Goal: Ask a question

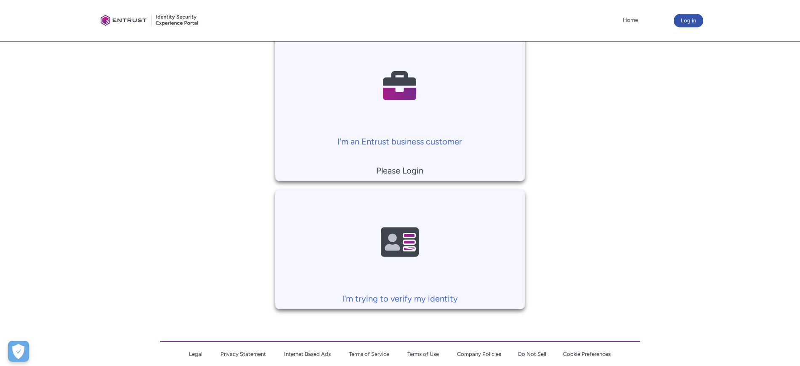
scroll to position [213, 0]
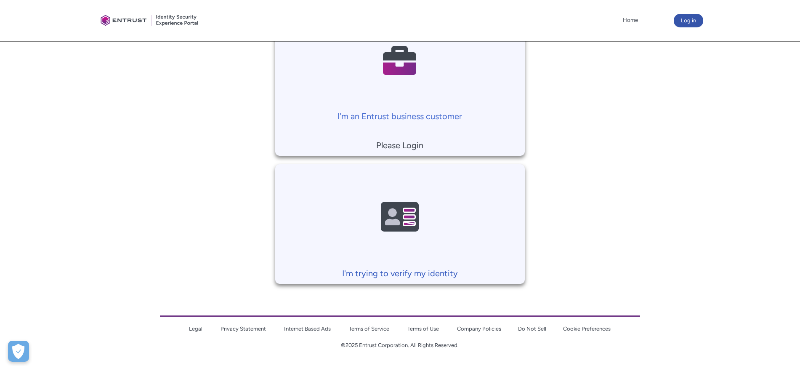
click at [460, 247] on link "I'm trying to verify my identity" at bounding box center [399, 222] width 249 height 116
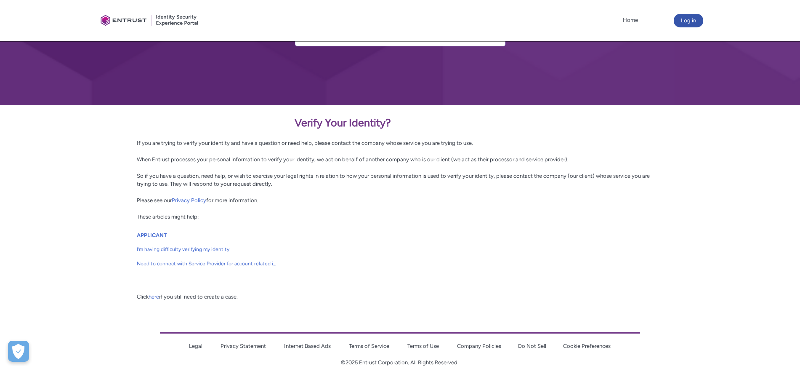
scroll to position [98, 0]
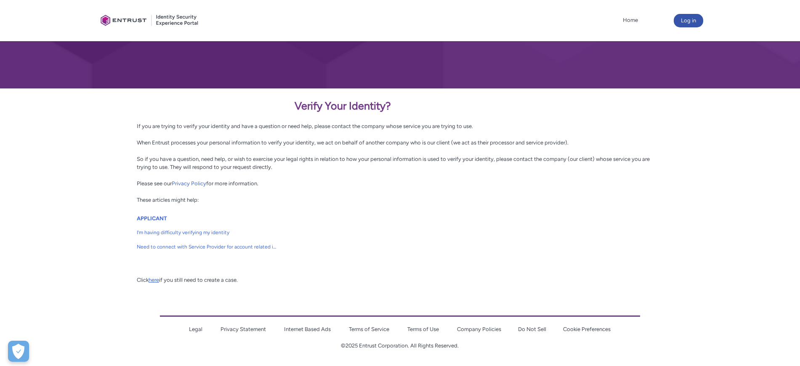
click at [155, 279] on link "here" at bounding box center [154, 279] width 11 height 6
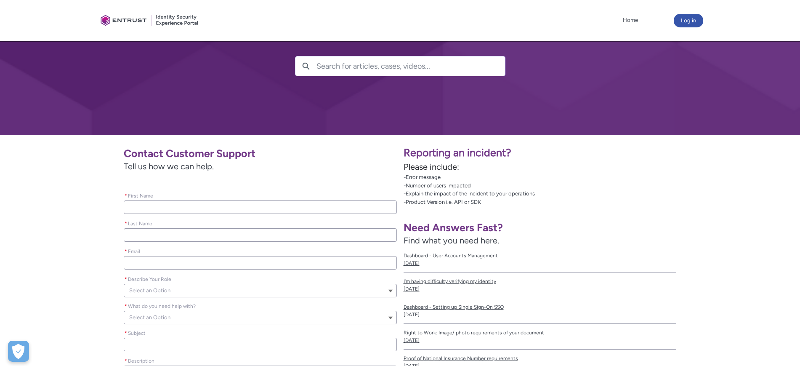
scroll to position [53, 0]
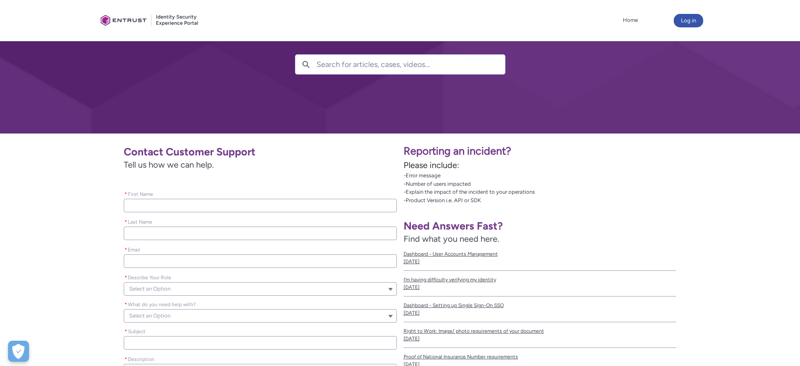
click at [212, 206] on input "* First Name" at bounding box center [260, 205] width 273 height 13
type lightning-primitive-input-simple "l"
type input "l"
type lightning-primitive-input-simple "ly"
type input "ly"
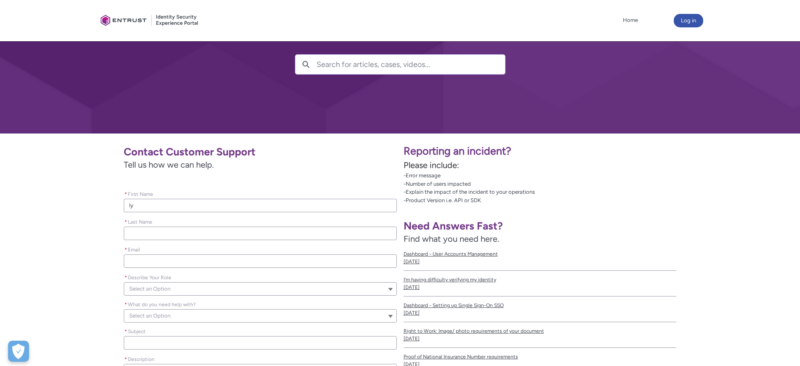
type lightning-primitive-input-simple "lyn"
type input "lyn"
type lightning-primitive-input-simple "lynd"
type input "lynd"
type lightning-primitive-input-simple "lynde"
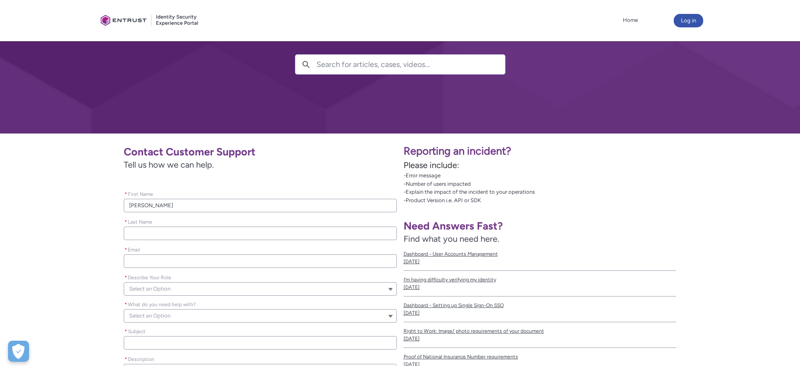
type input "lynde"
type lightning-primitive-input-simple "lynden"
type input "lynden"
type lightning-primitive-input-simple "lynden"
type input "lynden"
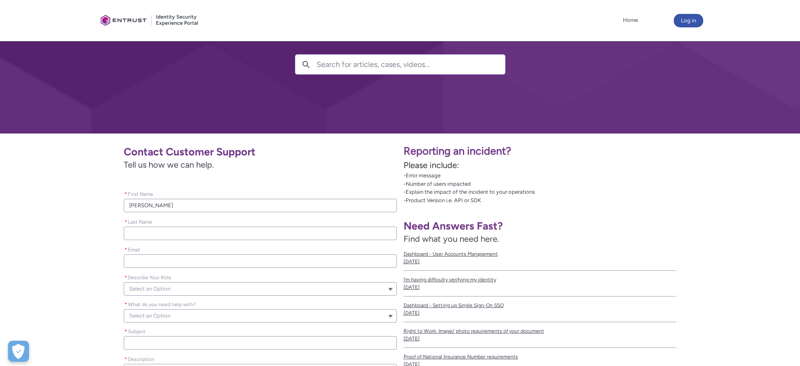
type lightning-primitive-input-simple "lynden j"
type input "lynden j"
type lightning-primitive-input-simple "lynden ja"
type input "lynden ja"
type lightning-primitive-input-simple "lynden jam"
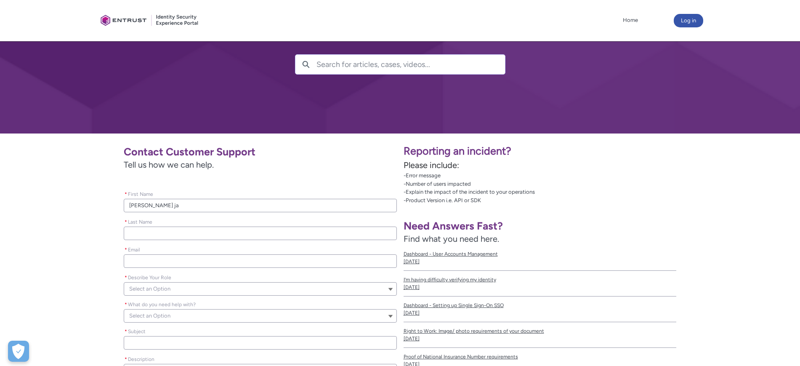
type input "lynden jam"
type lightning-primitive-input-simple "lynden jame"
type input "lynden jame"
type lightning-primitive-input-simple "lynden james"
type input "lynden james"
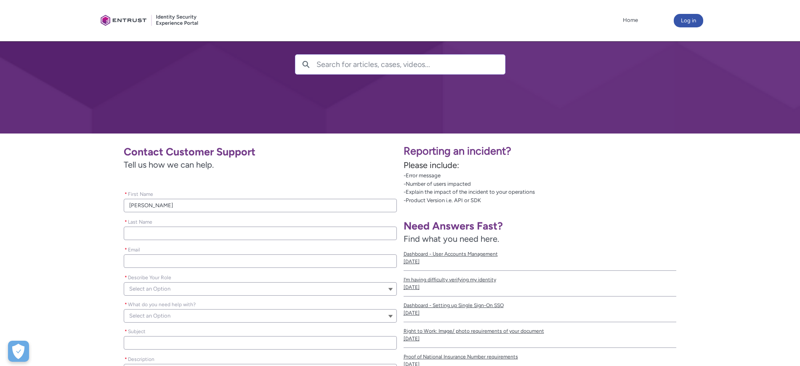
type lightning-primitive-input-simple "p"
type input "p"
type lightning-primitive-input-simple "pi"
type input "pi"
type lightning-primitive-input-simple "pic"
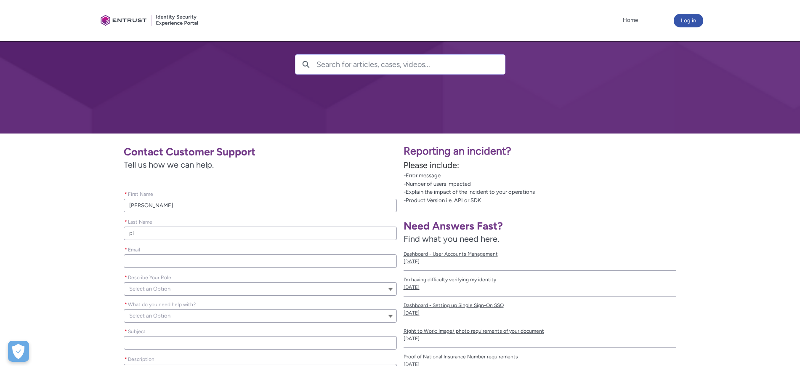
type input "pic"
type lightning-primitive-input-simple "pick"
type input "pick"
type lightning-primitive-input-simple "picka"
type input "picka"
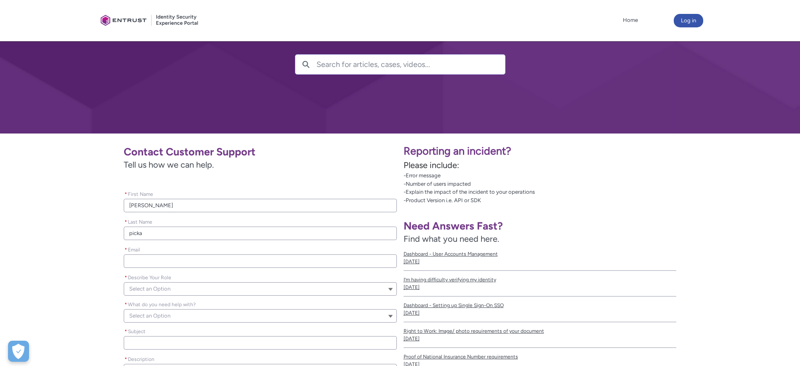
type lightning-primitive-input-simple "pickar"
type input "pickar"
type lightning-primitive-input-simple "pickard"
type input "pickard"
click at [148, 259] on input "* Email" at bounding box center [260, 260] width 273 height 13
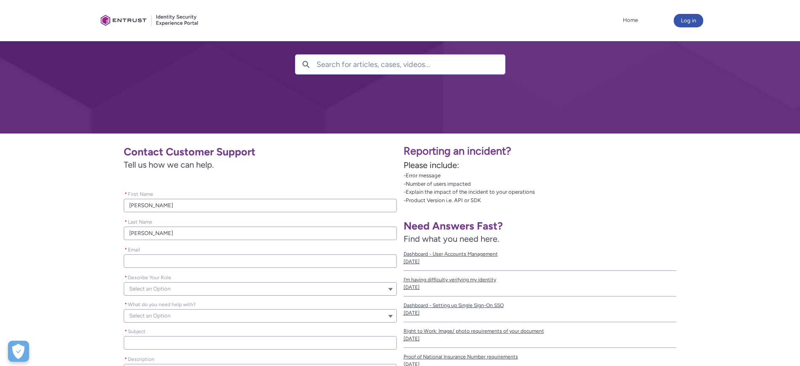
type lightning-primitive-input-simple "l"
type input "l"
type lightning-primitive-input-simple "ly"
type input "ly"
type lightning-primitive-input-simple "lyn"
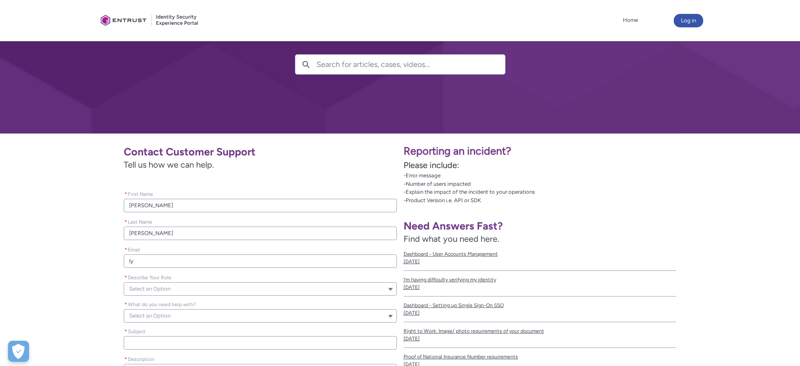
type input "lyn"
type lightning-primitive-input-simple "lynd"
type input "lynd"
type lightning-primitive-input-simple "lynde"
type input "lynde"
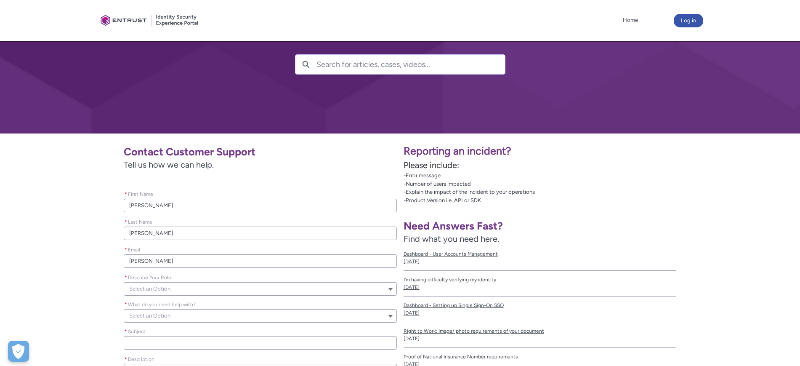
type lightning-primitive-input-simple "lynden"
type input "lynden"
type lightning-primitive-input-simple "lyndeni"
type input "lyndeni"
type lightning-primitive-input-simple "lynden"
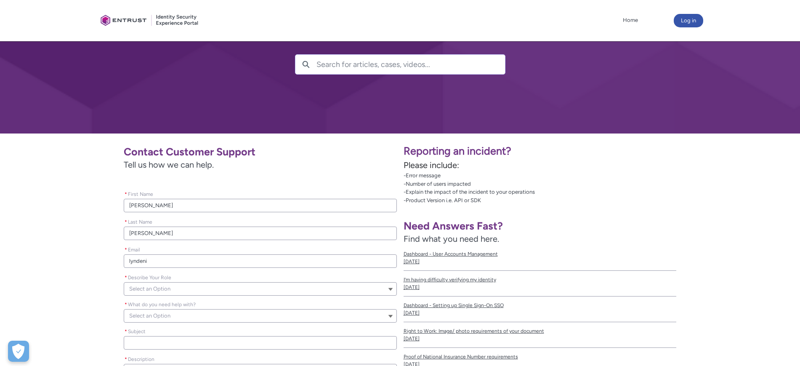
type input "lynden"
type lightning-primitive-input-simple "lyndenp"
type input "lyndenp"
type lightning-primitive-input-simple "lyndenpi"
type input "lyndenpi"
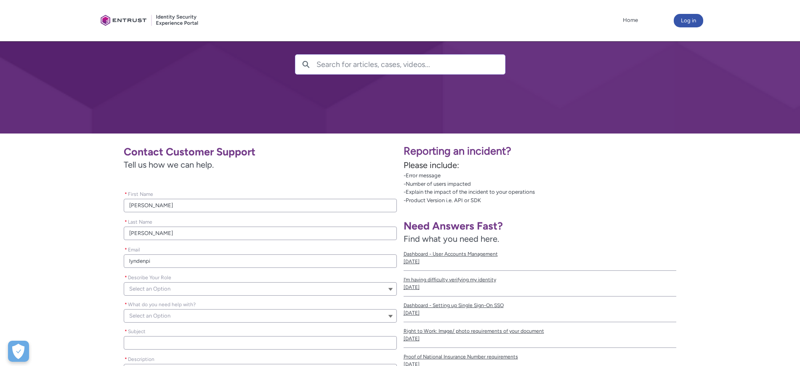
type lightning-primitive-input-simple "lyndenpic"
type input "lyndenpic"
type lightning-primitive-input-simple "lyndenpick"
type input "lyndenpick"
type lightning-primitive-input-simple "lyndenpicka"
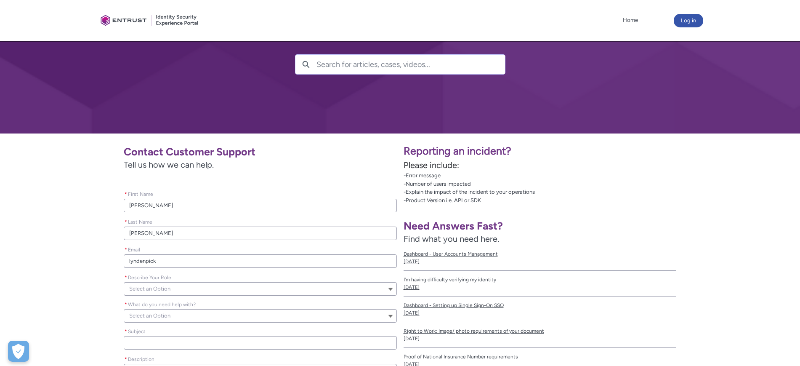
type input "lyndenpicka"
type lightning-primitive-input-simple "lyndenpickar"
type input "lyndenpickar"
type lightning-primitive-input-simple "lyndenpickard"
type input "lyndenpickard"
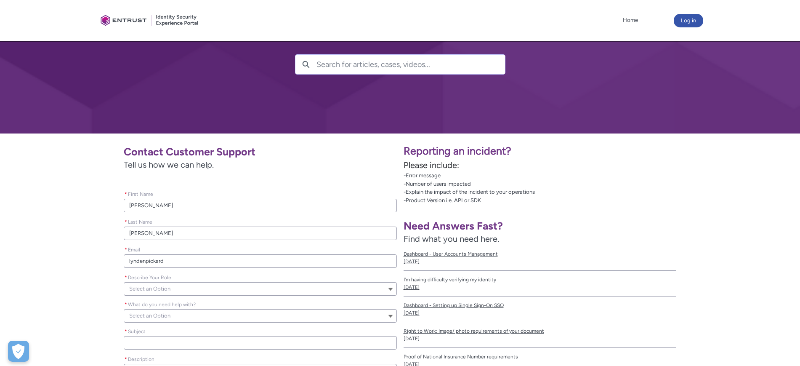
type lightning-primitive-input-simple "lyndenpickard@"
type input "lyndenpickard@"
type lightning-primitive-input-simple "lyndenpickard@g"
type input "lyndenpickard@g"
type lightning-primitive-input-simple "lyndenpickard@gm"
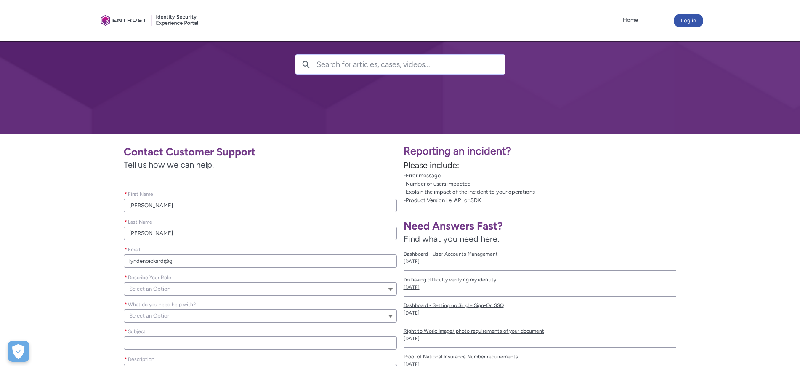
type input "lyndenpickard@gm"
type lightning-primitive-input-simple "lyndenpickard@gma"
type input "lyndenpickard@gma"
type lightning-primitive-input-simple "lyndenpickard@gmai"
type input "lyndenpickard@gmai"
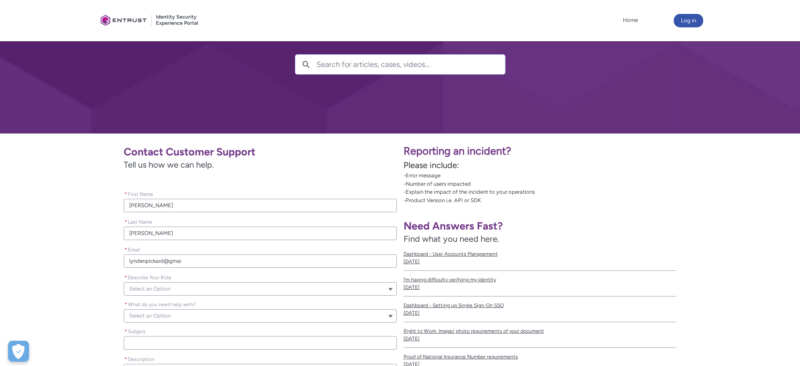
type lightning-primitive-input-simple "lyndenpickard@gmail"
type input "lyndenpickard@gmail"
type lightning-primitive-input-simple "lyndenpickard@gmail."
type input "lyndenpickard@gmail."
type lightning-primitive-input-simple "lyndenpickard@gmail.c"
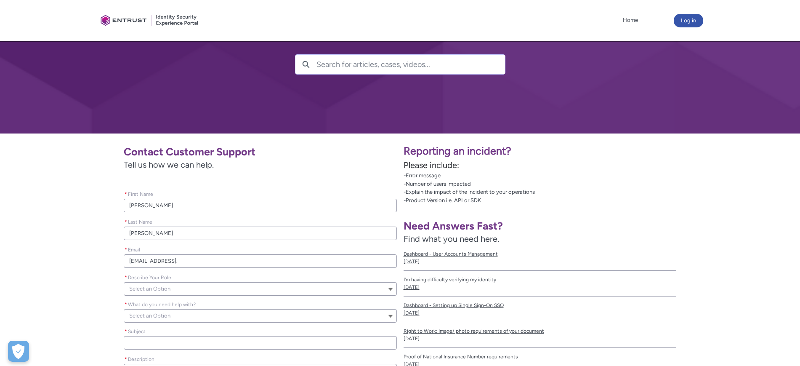
type input "lyndenpickard@gmail.c"
type lightning-primitive-input-simple "lyndenpickard@gmail.co"
type input "lyndenpickard@gmail.co"
type lightning-primitive-input-simple "lyndenpickard@gmail.com"
type input "lyndenpickard@gmail.com"
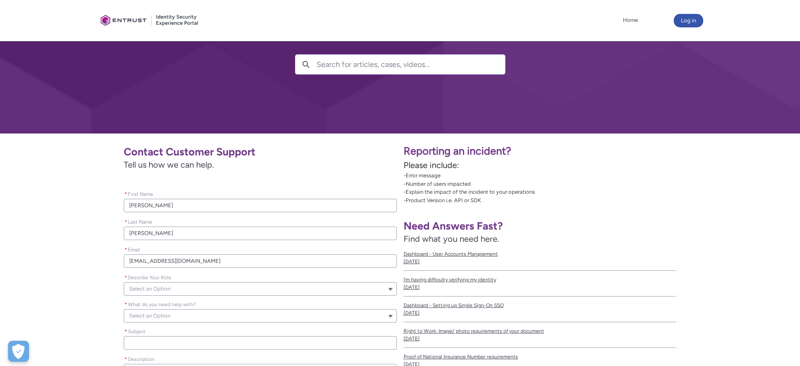
click at [65, 259] on div "Contact Customer Support Tell us how we can help. Please leave this field empty…" at bounding box center [202, 277] width 390 height 275
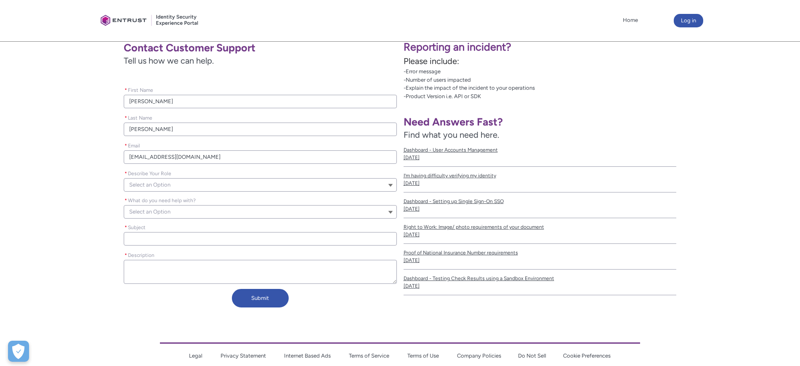
scroll to position [158, 0]
click at [172, 183] on button "Select an Option" at bounding box center [260, 183] width 273 height 13
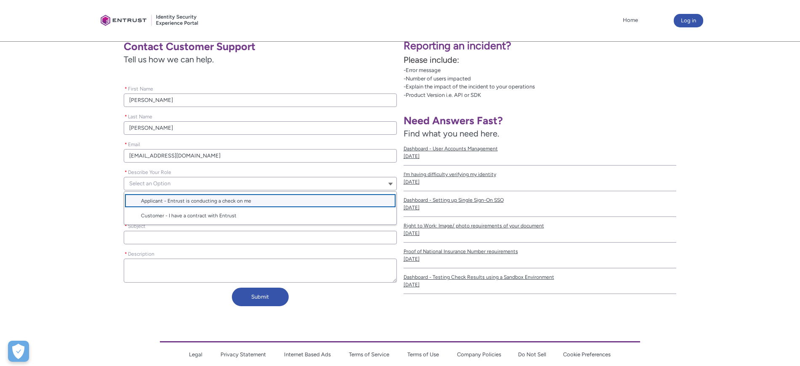
click at [190, 202] on span "Applicant - Entrust is conducting a check on me" at bounding box center [196, 201] width 110 height 8
type lightning-combobox "Applicant"
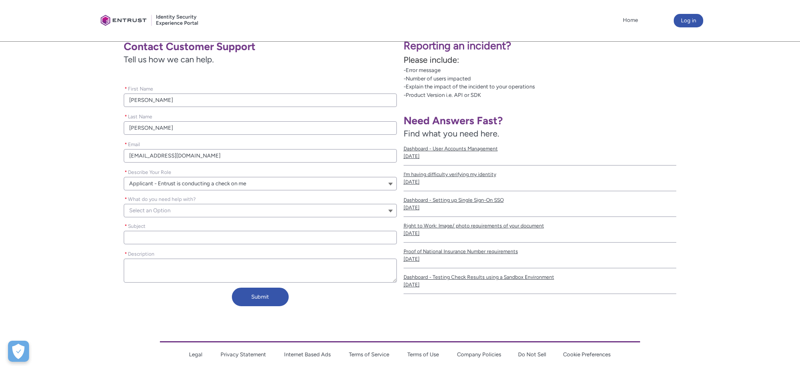
click at [178, 208] on button "Select an Option" at bounding box center [260, 210] width 273 height 13
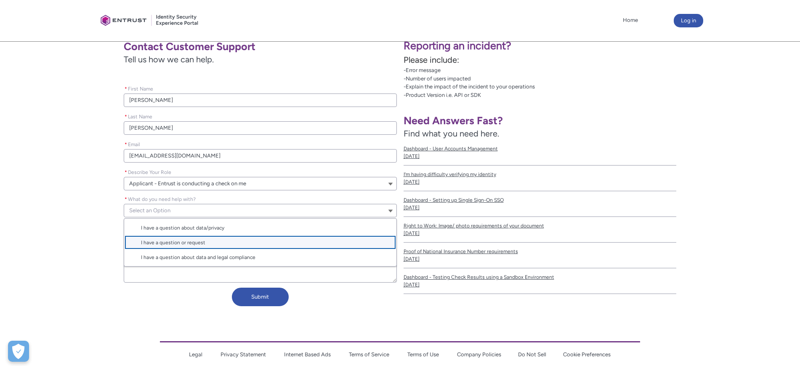
click at [206, 240] on span "I have a question or request" at bounding box center [266, 242] width 250 height 8
type lightning-combobox "I have a question or request"
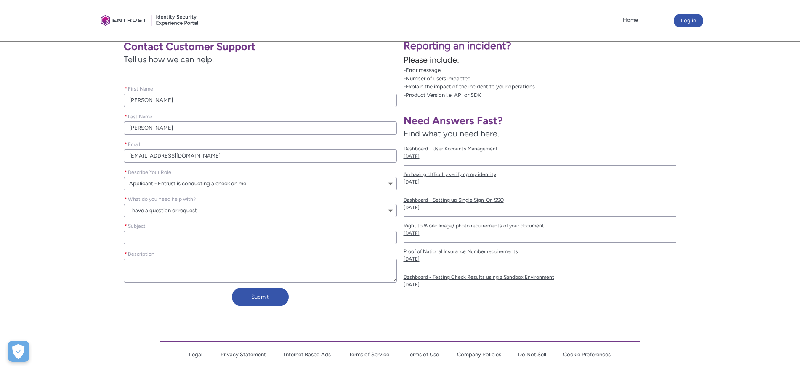
click at [160, 238] on input "* Subject" at bounding box center [260, 237] width 273 height 13
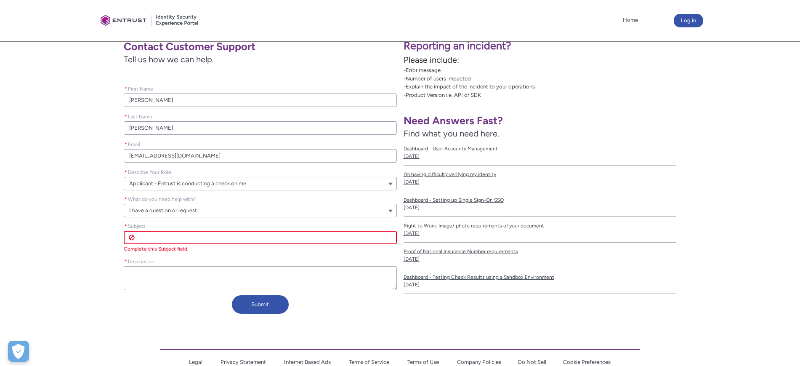
paste input "Request to reset Deliveroo identity verification"
type lightning-primitive-input-simple "Request to reset Deliveroo identity verification"
type input "Request to reset Deliveroo identity verification"
click at [88, 261] on div "Contact Customer Support Tell us how we can help. Please leave this field empty…" at bounding box center [202, 176] width 390 height 282
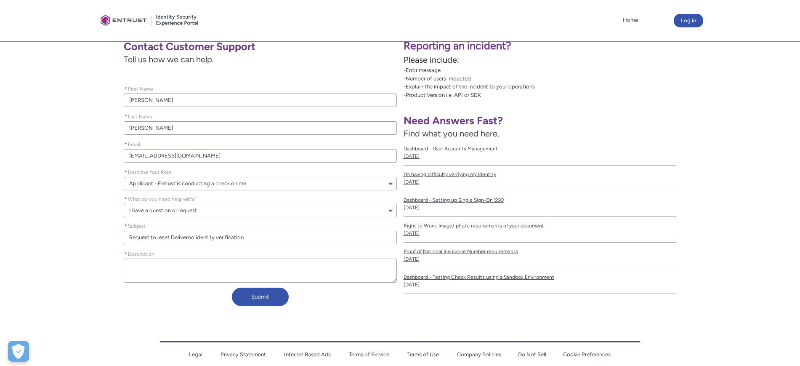
click at [195, 270] on textarea "* Description" at bounding box center [260, 270] width 273 height 24
paste textarea "Hi, I’m currently completing a right-to-work check for Deliveroo using your Ent…"
type lightning-textarea "Hi, I’m currently completing a right-to-work check for Deliveroo using your Ent…"
type textarea "Hi, I’m currently completing a right-to-work check for Deliveroo using your Ent…"
click at [292, 275] on textarea "* Description" at bounding box center [260, 270] width 273 height 24
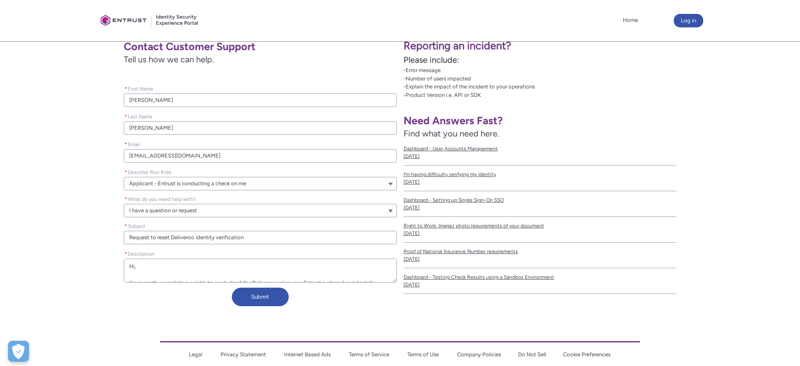
click at [378, 278] on textarea "* Description" at bounding box center [260, 270] width 273 height 24
drag, startPoint x: 207, startPoint y: 270, endPoint x: 161, endPoint y: 267, distance: 46.8
click at [161, 267] on textarea "* Description" at bounding box center [260, 270] width 273 height 24
type lightning-textarea "Hi, I’m currently completing a right-to-work check for Deliveroo using your Ent…"
type textarea "Hi, I’m currently completing a right-to-work check for Deliveroo using your Ent…"
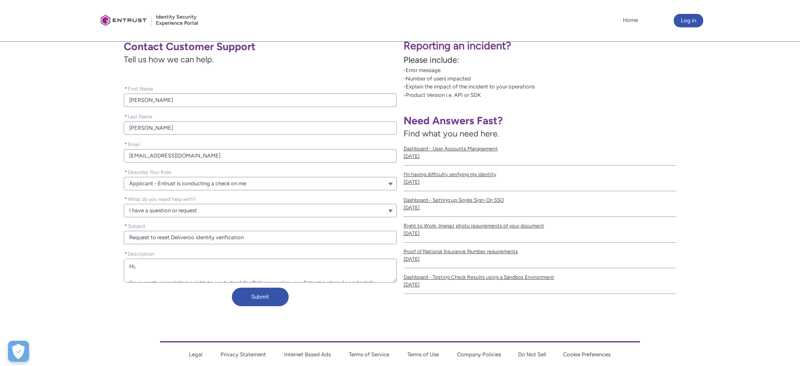
type lightning-textarea "Hi, I’m currently completing a right-to-work check for Deliveroo using your Ent…"
type textarea "Hi, I’m currently completing a right-to-work check for Deliveroo using your Ent…"
type lightning-textarea "Hi, I’m currently completing a right-to-work check for Deliveroo using your Ent…"
type textarea "Hi, I’m currently completing a right-to-work check for Deliveroo using your Ent…"
type lightning-textarea "Hi, I’m currently completing a right-to-work check for Deliveroo using your Ent…"
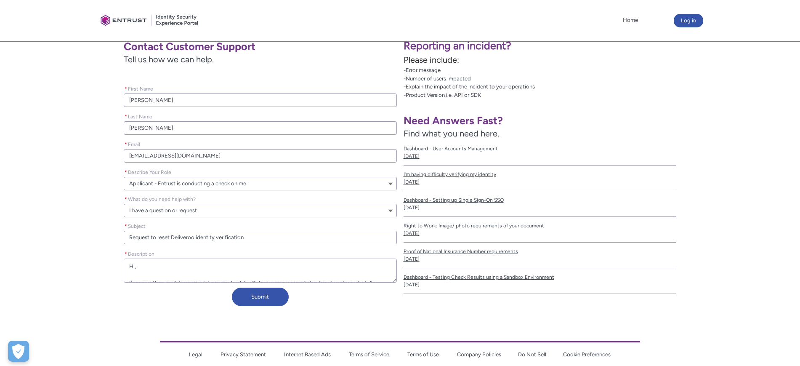
type textarea "Hi, I’m currently completing a right-to-work check for Deliveroo using your Ent…"
type lightning-textarea "Hi, I’m currently completing a right-to-work check for Deliveroo using your Ent…"
type textarea "Hi, I’m currently completing a right-to-work check for Deliveroo using your Ent…"
type lightning-textarea "Hi, I’m currently completing a right-to-work check for Deliveroo using your Ent…"
type textarea "Hi, I’m currently completing a right-to-work check for Deliveroo using your Ent…"
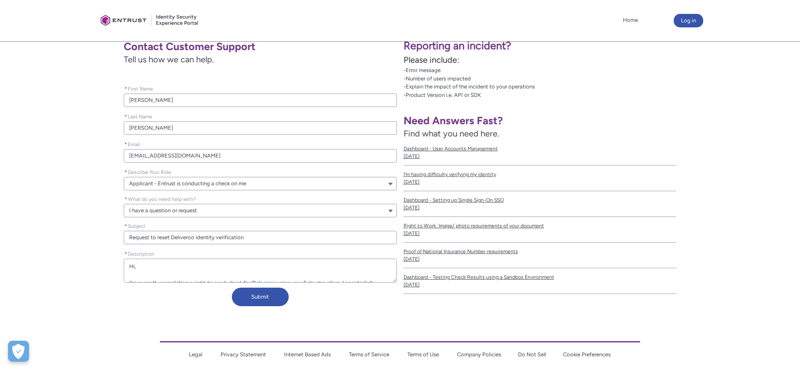
type lightning-textarea "Hi, I’m currently completing a right-to-work check for Deliveroo using your Ent…"
type textarea "Hi, I’m currently completing a right-to-work check for Deliveroo using your Ent…"
type lightning-textarea "Hi, I’m currently completing a right-to-work check for Deliveroo using your Ent…"
type textarea "Hi, I’m currently completing a right-to-work check for Deliveroo using your Ent…"
type lightning-textarea "Hi, I’m currently completing a right-to-work check for Deliveroo using your Ent…"
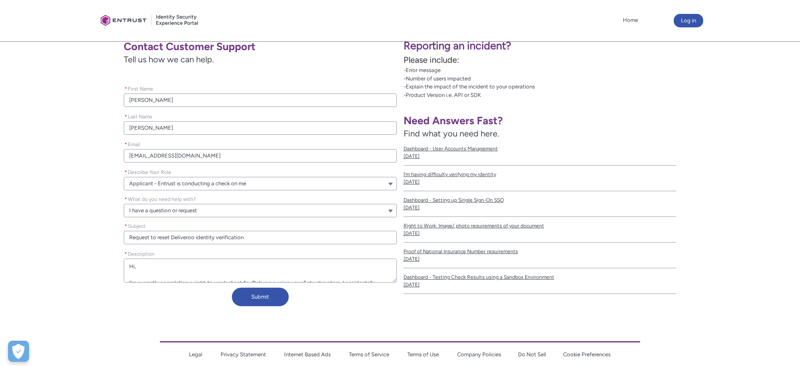
type textarea "Hi, I’m currently completing a right-to-work check for Deliveroo using your Ent…"
type lightning-textarea "Hi, I’m currently completing a right-to-work check for Deliveroo using your Ent…"
type textarea "Hi, I’m currently completing a right-to-work check for Deliveroo using your Ent…"
type lightning-textarea "Hi, I’m currently completing a right-to-work check for Deliveroo using your Ent…"
type textarea "Hi, I’m currently completing a right-to-work check for Deliveroo using your Ent…"
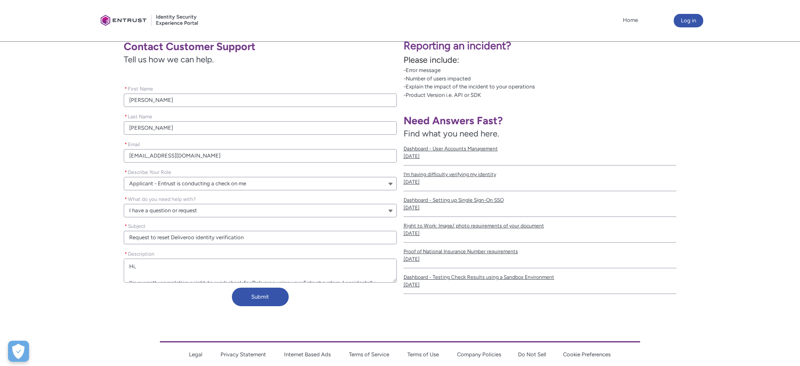
type lightning-textarea "Hi, I’m currently completing a right-to-work check for Deliveroo using your Ent…"
type textarea "Hi, I’m currently completing a right-to-work check for Deliveroo using your Ent…"
type lightning-textarea "Hi, I’m currently completing a right-to-work check for Deliveroo using your Ent…"
type textarea "Hi, I’m currently completing a right-to-work check for Deliveroo using your Ent…"
type lightning-textarea "Hi, I’m currently completing a right-to-work check for Deliveroo using your Ent…"
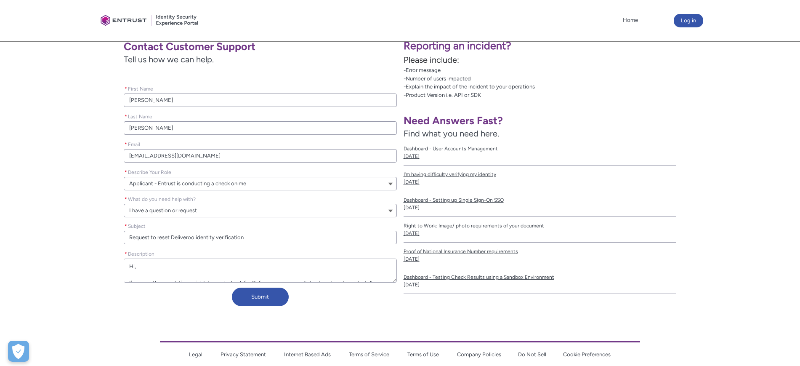
type textarea "Hi, I’m currently completing a right-to-work check for Deliveroo using your Ent…"
type lightning-textarea "Hi, I’m currently completing a right-to-work check for Deliveroo using your Ent…"
type textarea "Hi, I’m currently completing a right-to-work check for Deliveroo using your Ent…"
type lightning-textarea "Hi, I’m currently completing a right-to-work check for Deliveroo using your Ent…"
type textarea "Hi, I’m currently completing a right-to-work check for Deliveroo using your Ent…"
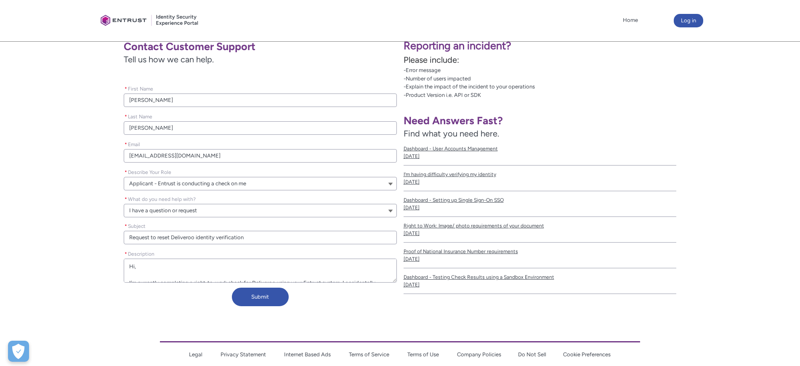
type lightning-textarea "Hi, I’m currently completing a right-to-work check for Deliveroo using your Ent…"
type textarea "Hi, I’m currently completing a right-to-work check for Deliveroo using your Ent…"
type lightning-textarea "Hi, I’m currently completing a right-to-work check for Deliveroo using your Ent…"
type textarea "Hi, I’m currently completing a right-to-work check for Deliveroo using your Ent…"
type lightning-textarea "Hi, I’m currently completing a right-to-work check for Deliveroo using your Ent…"
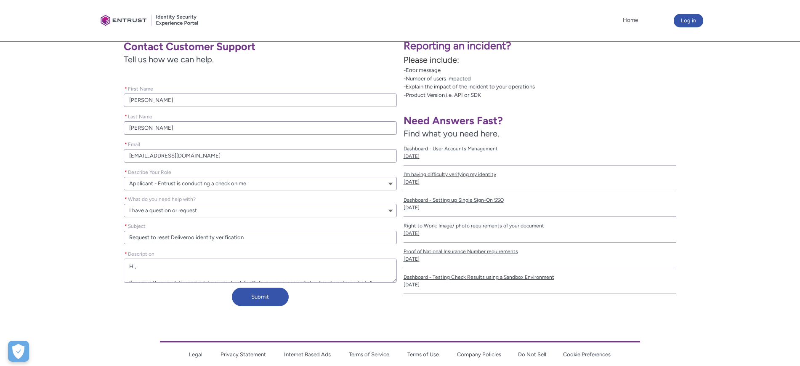
type textarea "Hi, I’m currently completing a right-to-work check for Deliveroo using your Ent…"
type lightning-textarea "Hi, I’m currently completing a right-to-work check for Deliveroo using your Ent…"
type textarea "Hi, I’m currently completing a right-to-work check for Deliveroo using your Ent…"
click at [236, 270] on textarea "* Description" at bounding box center [260, 270] width 273 height 24
type lightning-textarea "Hi, I’m currently completing a right-to-work check for Deliveroo using your Ent…"
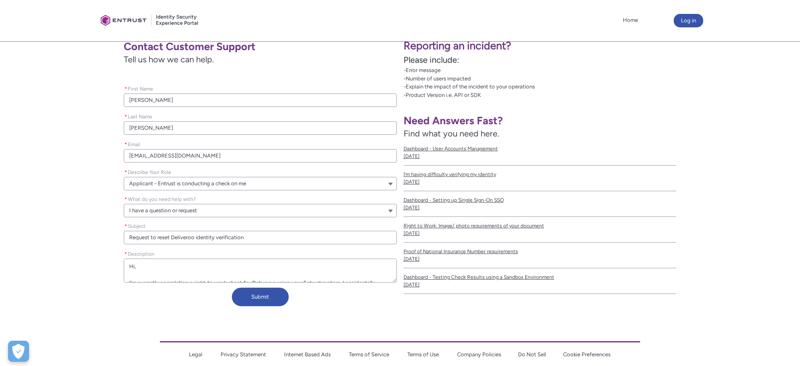
type textarea "Hi, I’m currently completing a right-to-work check for Deliveroo using your Ent…"
click at [162, 269] on textarea "* Description" at bounding box center [260, 270] width 273 height 24
type lightning-textarea "Hi, I’m currently completing a right-to-work check for Deliveroo using your Ent…"
type textarea "Hi, I’m currently completing a right-to-work check for Deliveroo using your Ent…"
click at [260, 278] on textarea "* Description" at bounding box center [260, 270] width 273 height 24
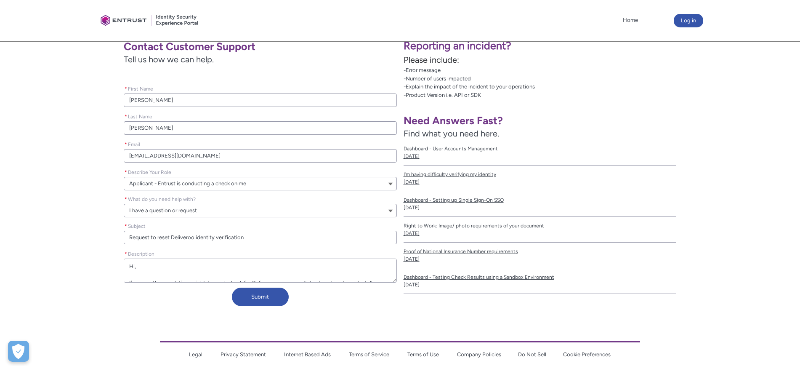
drag, startPoint x: 265, startPoint y: 278, endPoint x: 228, endPoint y: 276, distance: 37.1
click at [228, 276] on textarea "* Description" at bounding box center [260, 270] width 273 height 24
click at [239, 271] on textarea "* Description" at bounding box center [260, 270] width 273 height 24
click at [265, 270] on textarea "* Description" at bounding box center [260, 270] width 273 height 24
type lightning-textarea "Hi, I’m currently completing a right-to-work check for Deliveroo using your Ent…"
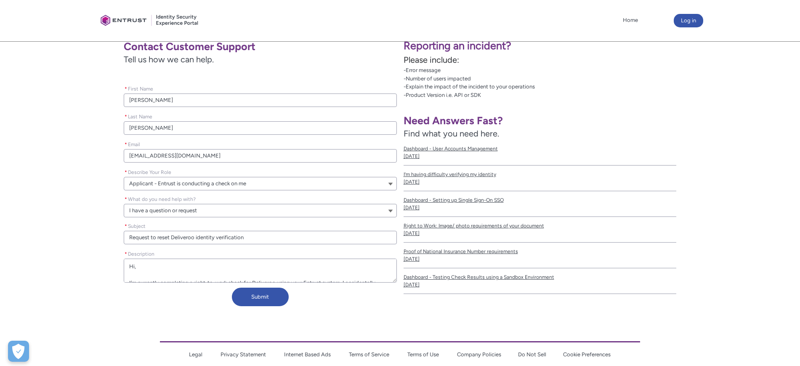
type textarea "Hi, I’m currently completing a right-to-work check for Deliveroo using your Ent…"
type lightning-textarea "Hi, I’m currently completing a right-to-work check for Deliveroo using your Ent…"
type textarea "Hi, I’m currently completing a right-to-work check for Deliveroo using your Ent…"
type lightning-textarea "Hi, I’m currently completing a right-to-work check for Deliveroo using your Ent…"
type textarea "Hi, I’m currently completing a right-to-work check for Deliveroo using your Ent…"
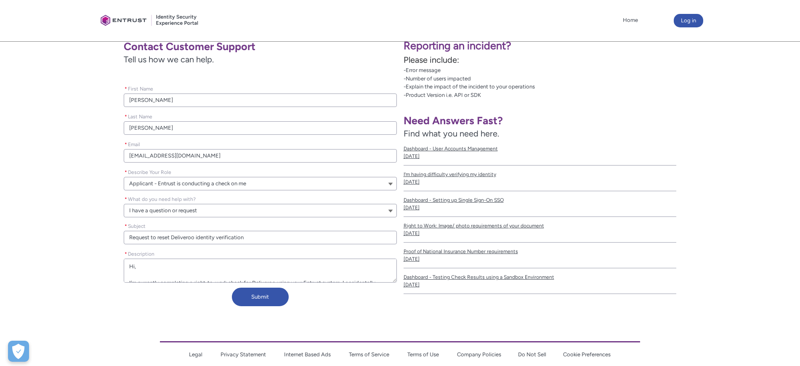
type lightning-textarea "Hi, I’m currently completing a right-to-work check for Deliveroo using your Ent…"
type textarea "Hi, I’m currently completing a right-to-work check for Deliveroo using your Ent…"
type lightning-textarea "Hi, I’m currently completing a right-to-work check for Deliveroo using your Ent…"
type textarea "Hi, I’m currently completing a right-to-work check for Deliveroo using your Ent…"
type lightning-textarea "Hi, I’m currently completing a right-to-work check for Deliveroo using your Ent…"
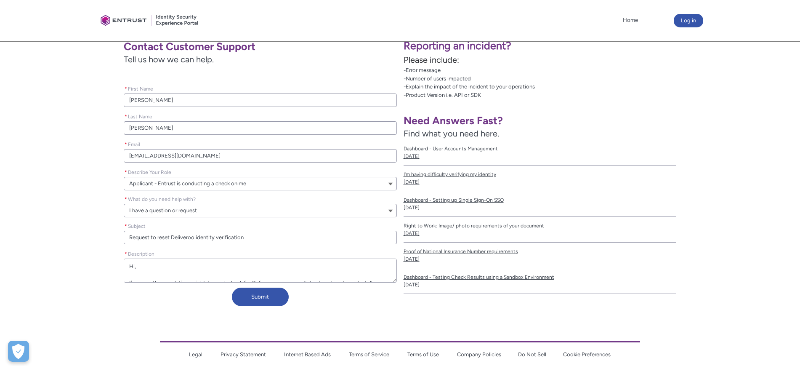
type textarea "Hi, I’m currently completing a right-to-work check for Deliveroo using your Ent…"
type lightning-textarea "Hi, I’m currently completing a right-to-work check for Deliveroo using your Ent…"
type textarea "Hi, I’m currently completing a right-to-work check for Deliveroo using your Ent…"
type lightning-textarea "Hi, I’m currently completing a right-to-work check for Deliveroo using your Ent…"
type textarea "Hi, I’m currently completing a right-to-work check for Deliveroo using your Ent…"
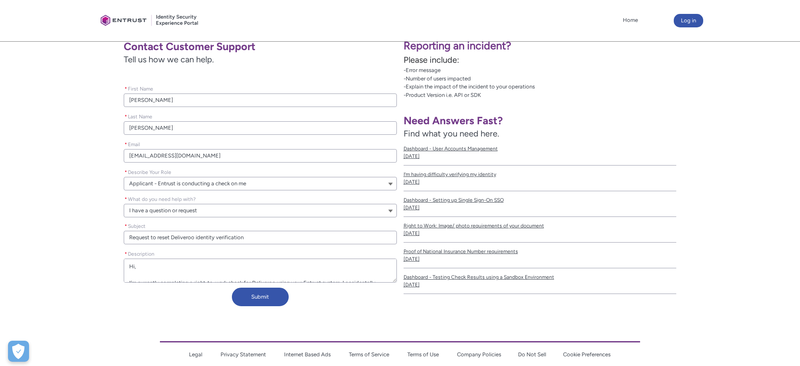
type lightning-textarea "Hi, I’m currently completing a right-to-work check for Deliveroo using your Ent…"
type textarea "Hi, I’m currently completing a right-to-work check for Deliveroo using your Ent…"
type lightning-textarea "Hi, I’m currently completing a right-to-work check for Deliveroo using your Ent…"
type textarea "Hi, I’m currently completing a right-to-work check for Deliveroo using your Ent…"
type lightning-textarea "Hi, I’m currently completing a right-to-work check for Deliveroo using your Ent…"
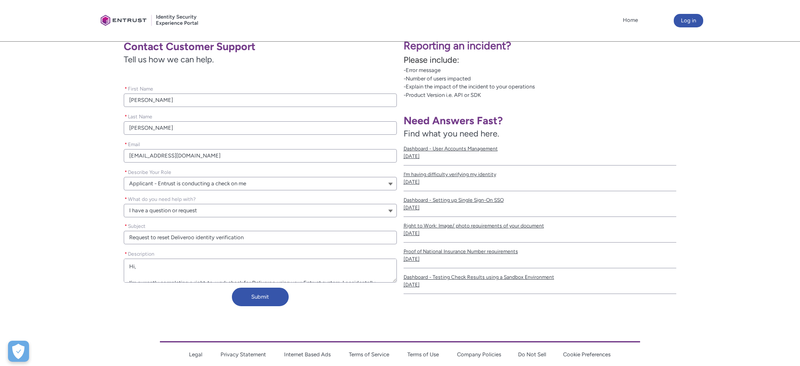
type textarea "Hi, I’m currently completing a right-to-work check for Deliveroo using your Ent…"
type lightning-textarea "Hi, I’m currently completing a right-to-work check for Deliveroo using your Ent…"
type textarea "Hi, I’m currently completing a right-to-work check for Deliveroo using your Ent…"
type lightning-textarea "Hi, I’m currently completing a right-to-work check for Deliveroo using your Ent…"
type textarea "Hi, I’m currently completing a right-to-work check for Deliveroo using your Ent…"
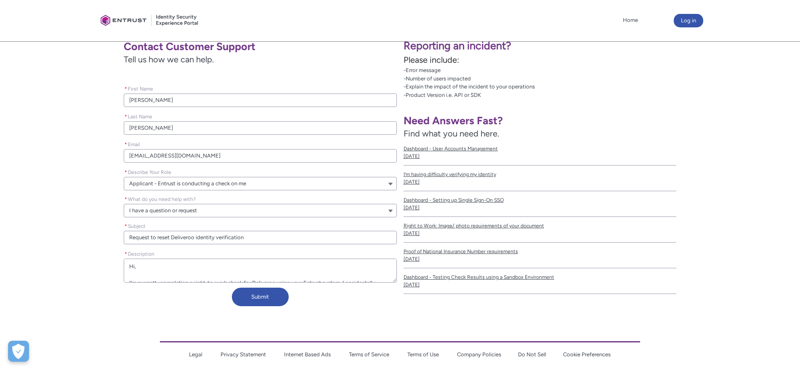
type lightning-textarea "Hi, I’m currently completing a right-to-work check for Deliveroo using your Ent…"
type textarea "Hi, I’m currently completing a right-to-work check for Deliveroo using your Ent…"
type lightning-textarea "Hi, I’m currently completing a right-to-work check for Deliveroo using your Ent…"
type textarea "Hi, I’m currently completing a right-to-work check for Deliveroo using your Ent…"
type lightning-textarea "Hi, I’m currently completing a right-to-work check for Deliveroo using your Ent…"
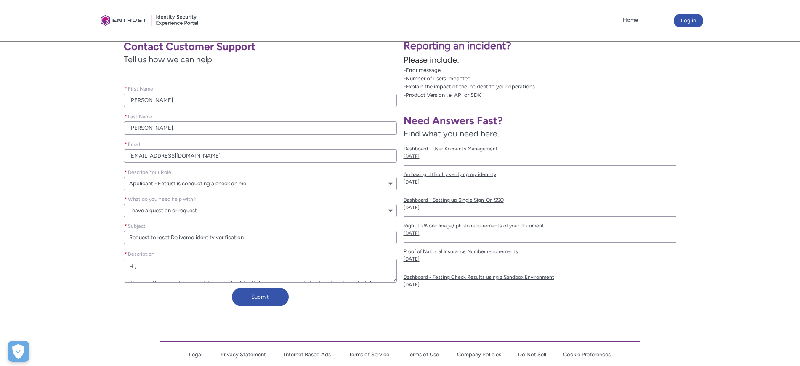
type textarea "Hi, I’m currently completing a right-to-work check for Deliveroo using your Ent…"
type lightning-textarea "Hi, I’m currently completing a right-to-work check for Deliveroo using your Ent…"
type textarea "Hi, I’m currently completing a right-to-work check for Deliveroo using your Ent…"
type lightning-textarea "Hi, I’m currently completing a right-to-work check for Deliveroo using your Ent…"
type textarea "Hi, I’m currently completing a right-to-work check for Deliveroo using your Ent…"
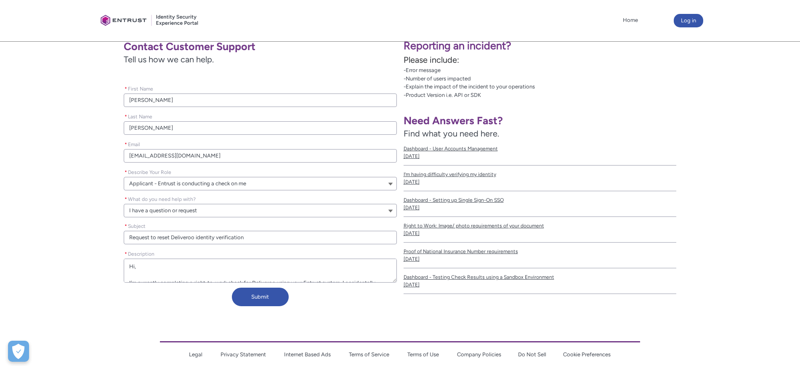
type lightning-textarea "Hi, I’m currently completing a right-to-work check for Deliveroo using your Ent…"
type textarea "Hi, I’m currently completing a right-to-work check for Deliveroo using your Ent…"
type lightning-textarea "Hi, I’m currently completing a right-to-work check for Deliveroo using your Ent…"
type textarea "Hi, I’m currently completing a right-to-work check for Deliveroo using your Ent…"
type lightning-textarea "Hi, I’m currently completing a right-to-work check for Deliveroo using your Ent…"
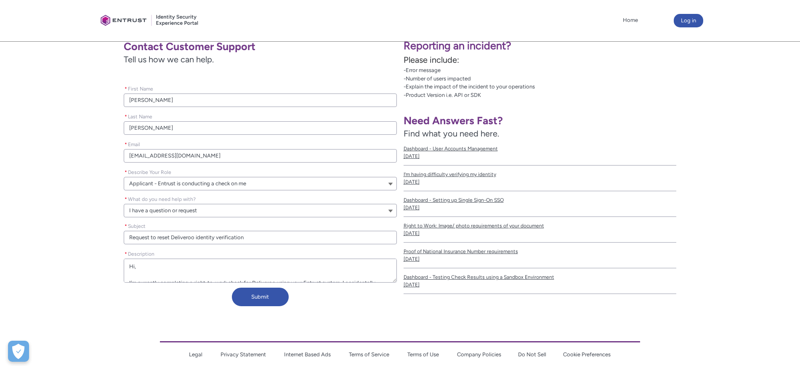
type textarea "Hi, I’m currently completing a right-to-work check for Deliveroo using your Ent…"
type lightning-textarea "Hi, I’m currently completing a right-to-work check for Deliveroo using your Ent…"
type textarea "Hi, I’m currently completing a right-to-work check for Deliveroo using your Ent…"
type lightning-textarea "Hi, I’m currently completing a right-to-work check for Deliveroo using your Ent…"
type textarea "Hi, I’m currently completing a right-to-work check for Deliveroo using your Ent…"
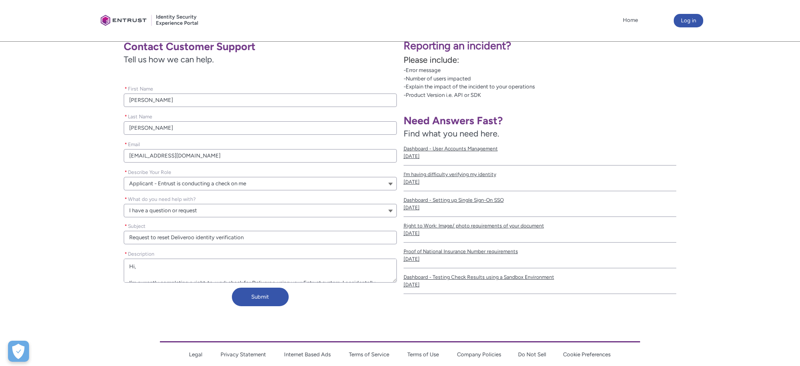
type lightning-textarea "Hi, I’m currently completing a right-to-work check for Deliveroo using your Ent…"
type textarea "Hi, I’m currently completing a right-to-work check for Deliveroo using your Ent…"
type lightning-textarea "Hi, I’m currently completing a right-to-work check for Deliveroo using your Ent…"
type textarea "Hi, I’m currently completing a right-to-work check for Deliveroo using your Ent…"
type lightning-textarea "Hi, I’m currently completing a right-to-work check for Deliveroo using your Ent…"
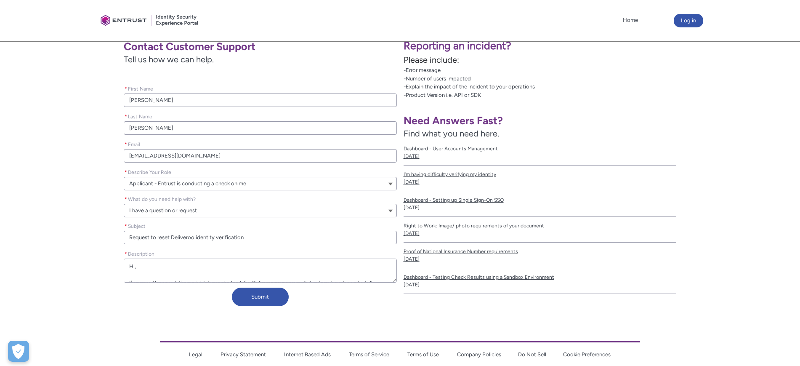
type textarea "Hi, I’m currently completing a right-to-work check for Deliveroo using your Ent…"
type lightning-textarea "Hi, I’m currently completing a right-to-work check for Deliveroo using your Ent…"
type textarea "Hi, I’m currently completing a right-to-work check for Deliveroo using your Ent…"
type lightning-textarea "Hi, I’m currently completing a right-to-work check for Deliveroo using your Ent…"
type textarea "Hi, I’m currently completing a right-to-work check for Deliveroo using your Ent…"
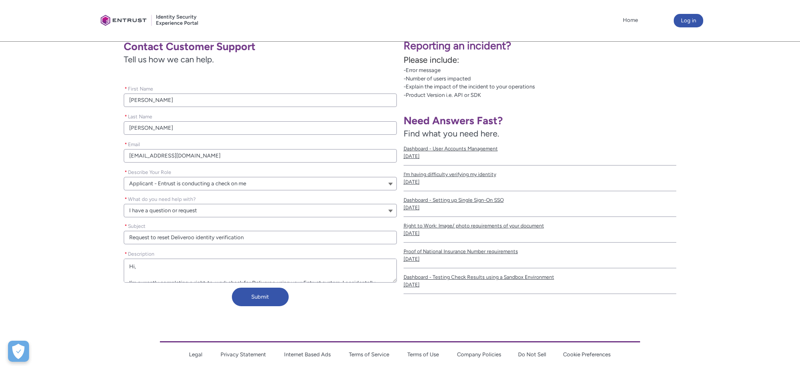
type lightning-textarea "Hi, I’m currently completing a right-to-work check for Deliveroo using your Ent…"
type textarea "Hi, I’m currently completing a right-to-work check for Deliveroo using your Ent…"
type lightning-textarea "Hi, I’m currently completing a right-to-work check for Deliveroo using your Ent…"
type textarea "Hi, I’m currently completing a right-to-work check for Deliveroo using your Ent…"
type lightning-textarea "Hi, I’m currently completing a right-to-work check for Deliveroo using your Ent…"
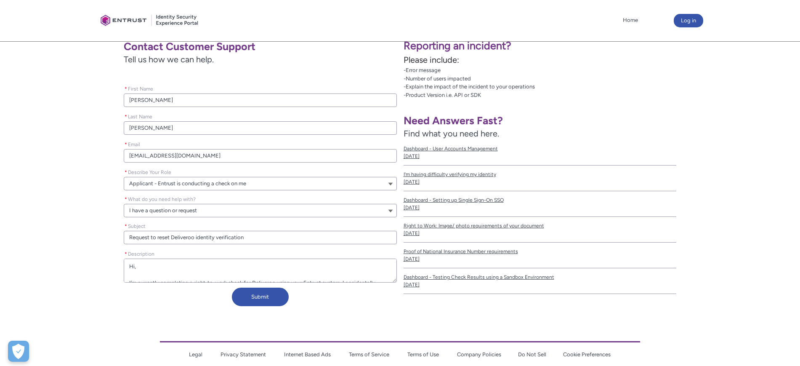
type textarea "Hi, I’m currently completing a right-to-work check for Deliveroo using your Ent…"
click at [260, 279] on textarea "* Description" at bounding box center [260, 270] width 273 height 24
click at [204, 276] on textarea "* Description" at bounding box center [260, 270] width 273 height 24
drag, startPoint x: 161, startPoint y: 277, endPoint x: 130, endPoint y: 276, distance: 31.2
click at [130, 276] on textarea "* Description" at bounding box center [260, 270] width 273 height 24
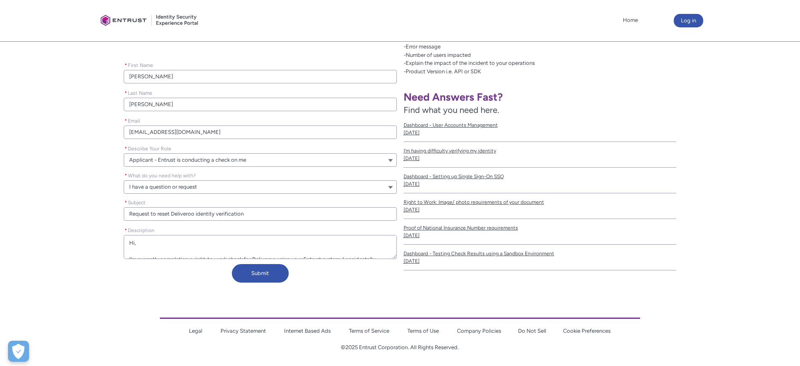
scroll to position [183, 0]
drag, startPoint x: 169, startPoint y: 249, endPoint x: 148, endPoint y: 249, distance: 21.1
click at [148, 249] on textarea "* Description" at bounding box center [260, 245] width 273 height 24
click at [166, 249] on textarea "* Description" at bounding box center [260, 245] width 273 height 24
click at [271, 269] on button "Submit" at bounding box center [260, 271] width 57 height 19
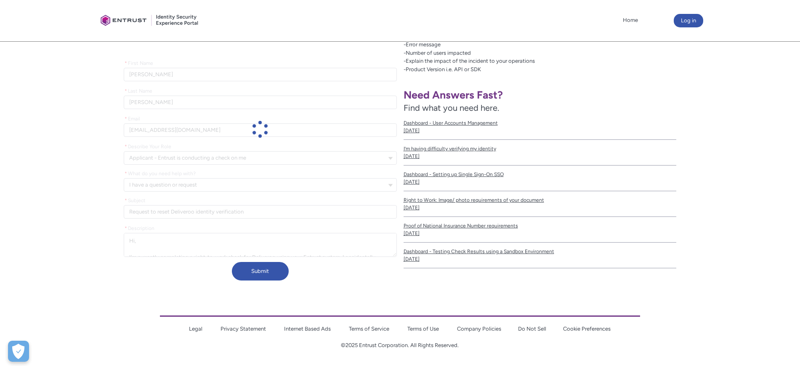
scroll to position [168, 0]
